Goal: Task Accomplishment & Management: Manage account settings

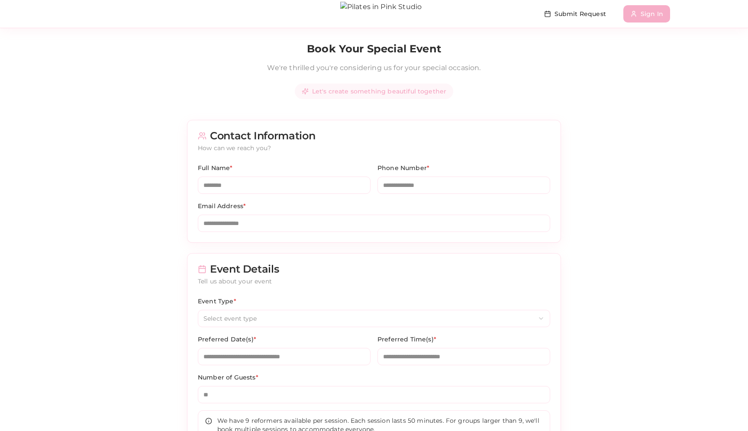
click at [653, 13] on button "Sign In" at bounding box center [647, 13] width 47 height 17
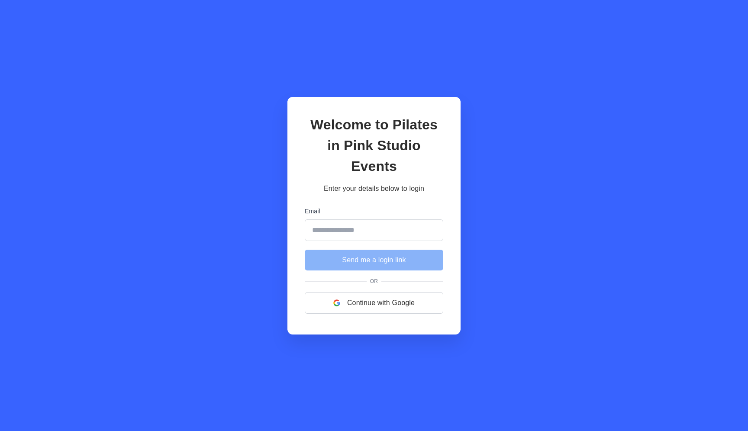
click at [356, 222] on input "Email" at bounding box center [374, 231] width 139 height 22
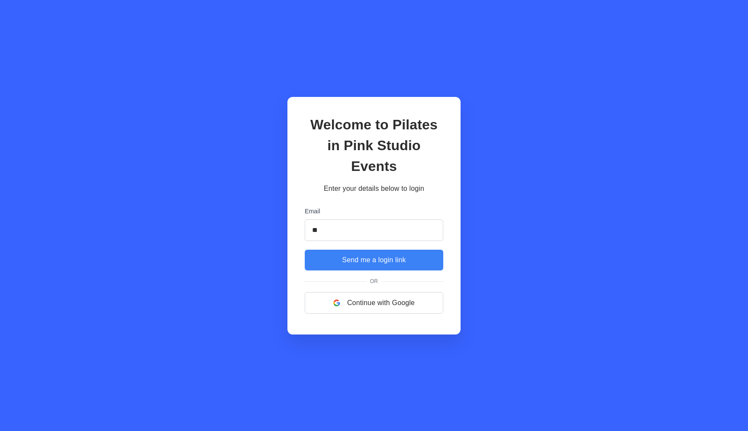
type input "*"
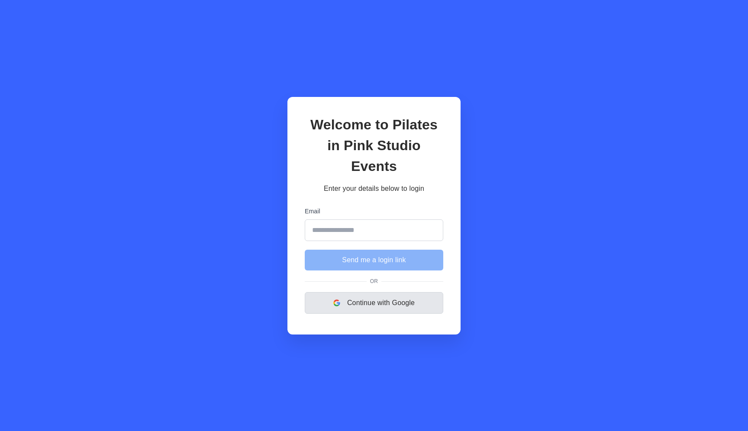
click at [343, 292] on button "Continue with Google" at bounding box center [374, 303] width 139 height 22
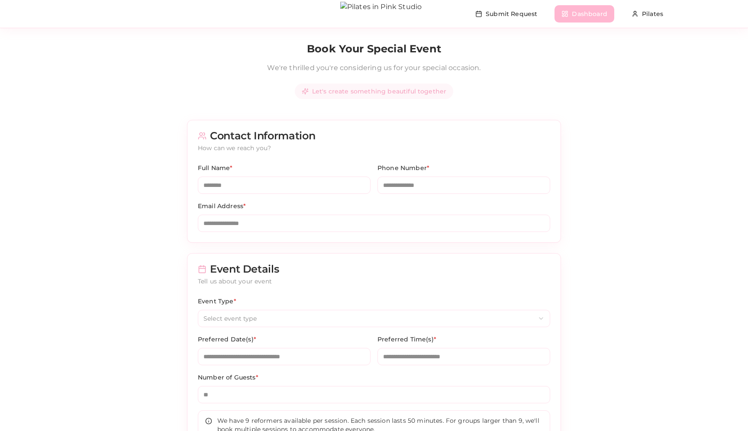
click at [600, 8] on button "Dashboard" at bounding box center [584, 13] width 59 height 17
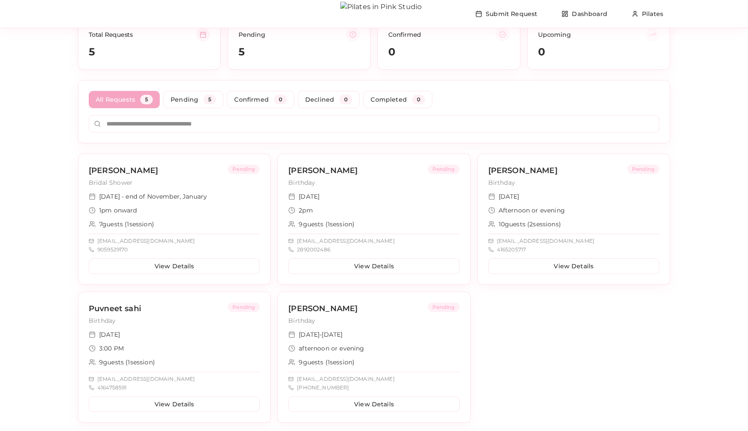
scroll to position [62, 0]
click at [167, 266] on button "View Details" at bounding box center [174, 266] width 171 height 16
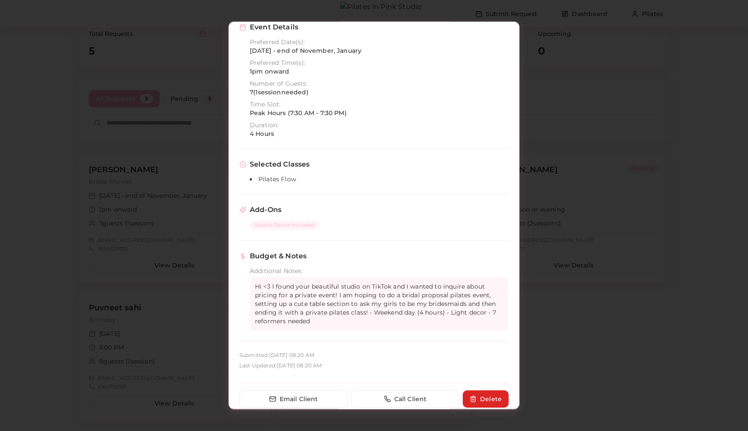
scroll to position [165, 0]
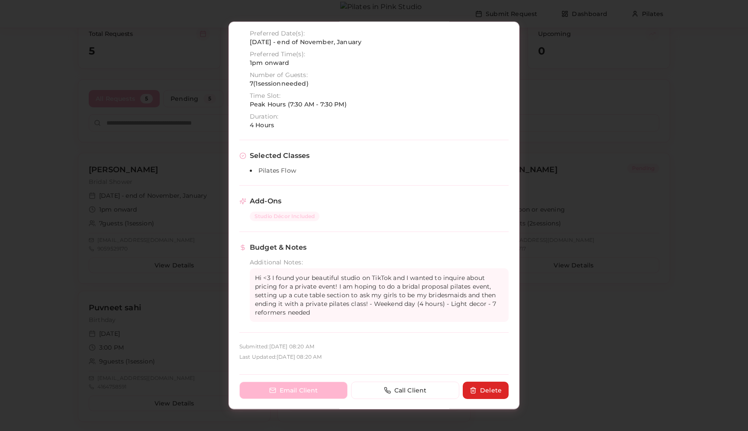
click at [312, 394] on button "Email Client" at bounding box center [293, 390] width 108 height 17
